Goal: Navigation & Orientation: Find specific page/section

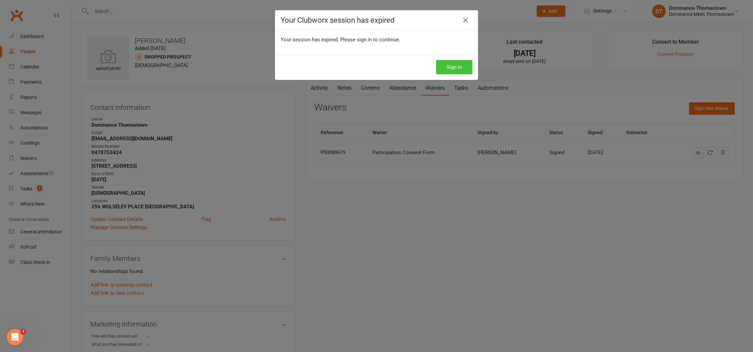
click at [440, 66] on button "Sign In" at bounding box center [454, 67] width 36 height 14
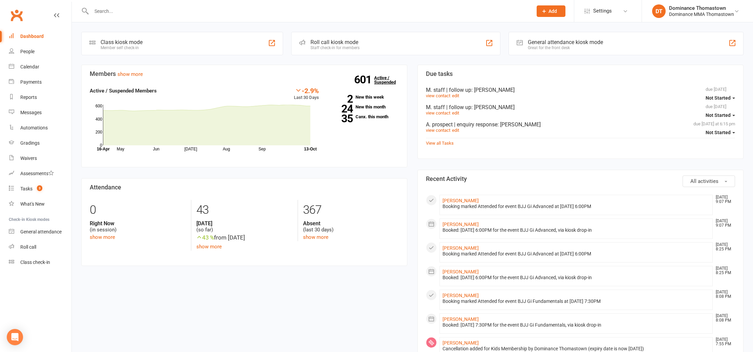
click at [376, 80] on link "601 Active / Suspended" at bounding box center [389, 79] width 30 height 19
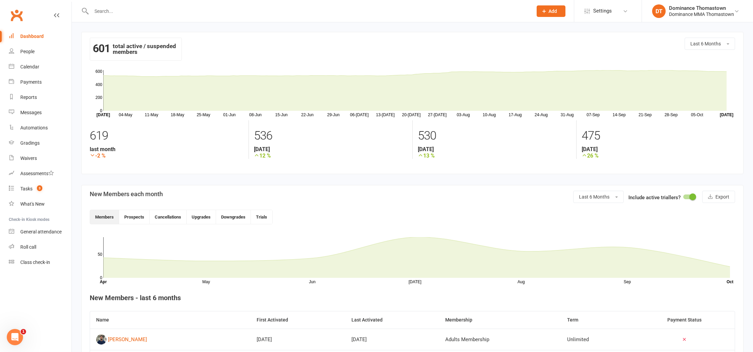
drag, startPoint x: 582, startPoint y: 7, endPoint x: 589, endPoint y: 1, distance: 8.7
click at [582, 7] on li "Settings Membership Plans Event Templates Appointment Types" at bounding box center [608, 11] width 68 height 22
drag, startPoint x: 657, startPoint y: 9, endPoint x: 607, endPoint y: 17, distance: 51.4
click at [607, 17] on ul "Settings Membership Plans Event Templates Appointment Types DT Dominance Thomas…" at bounding box center [663, 11] width 179 height 22
